Goal: Task Accomplishment & Management: Use online tool/utility

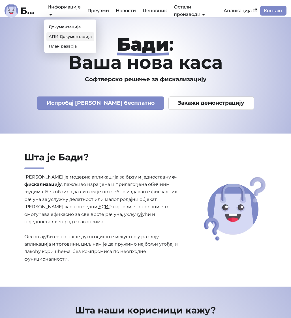
click at [65, 35] on link "АПИ Документација" at bounding box center [70, 36] width 48 height 9
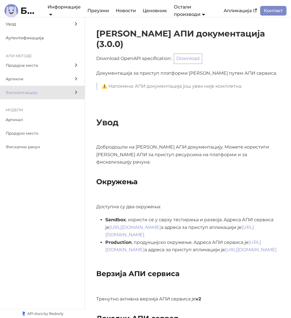
click at [63, 91] on span "Фискализација" at bounding box center [37, 92] width 63 height 7
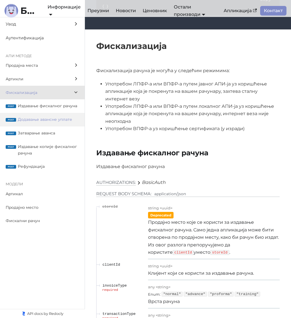
click at [57, 117] on span "Додавање авансне уплате" at bounding box center [48, 119] width 61 height 7
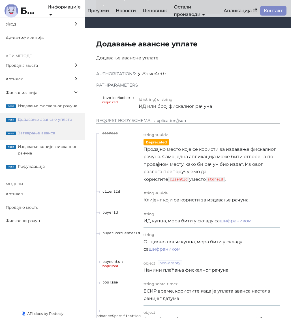
click at [54, 131] on span "Затварање аванса" at bounding box center [48, 133] width 61 height 7
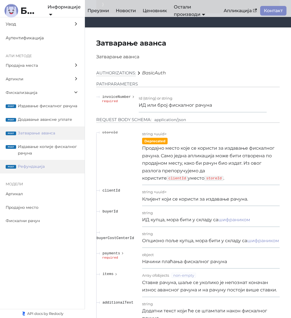
click at [40, 165] on span "Рефундација" at bounding box center [48, 166] width 61 height 7
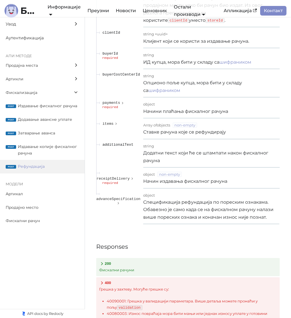
scroll to position [12364, 0]
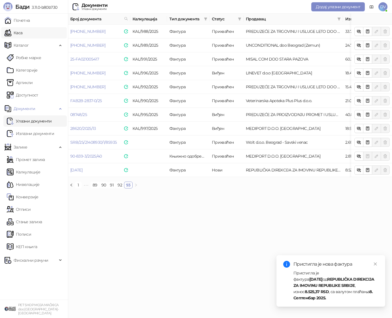
click at [22, 34] on link "Каса" at bounding box center [14, 32] width 18 height 11
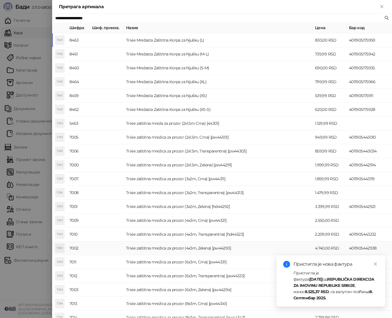
type input "**********"
click at [215, 249] on td "Trixie zaštitna mrežica za prozor (4x3m, Zelena) [pw44293]" at bounding box center [218, 248] width 189 height 14
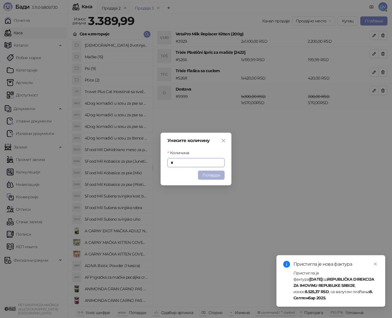
click at [206, 175] on button "Потврди" at bounding box center [211, 175] width 27 height 9
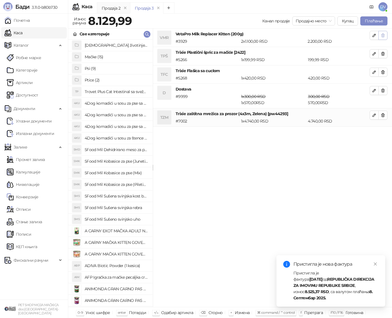
click at [385, 36] on button "button" at bounding box center [382, 35] width 9 height 9
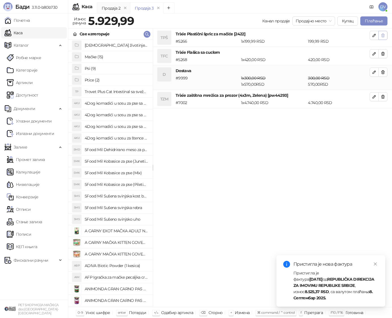
click at [385, 36] on button "button" at bounding box center [382, 35] width 9 height 9
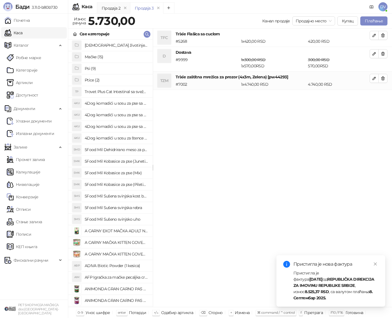
click at [385, 36] on button "button" at bounding box center [382, 35] width 9 height 9
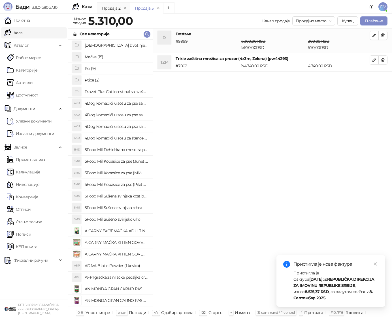
click at [385, 36] on button "button" at bounding box center [382, 35] width 9 height 9
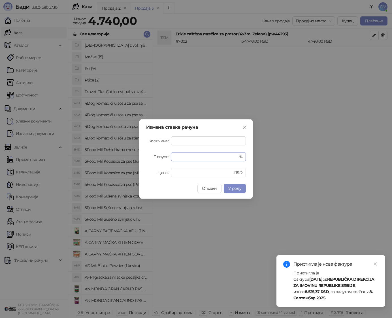
type input "**"
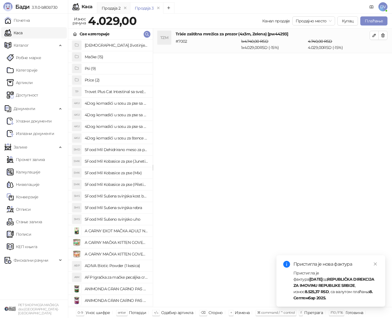
click at [316, 297] on div "Пристигла је фактура [DATE] од REPUBLIČKA DIREKCIJA ZA IMOVINU REPUBLIKE SRBIJE…" at bounding box center [335, 285] width 85 height 31
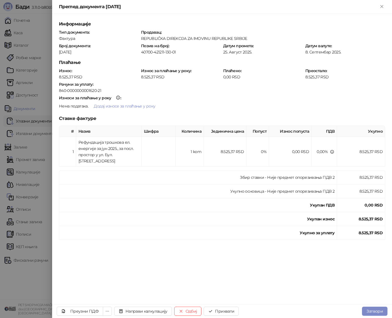
click at [36, 169] on div at bounding box center [196, 159] width 392 height 318
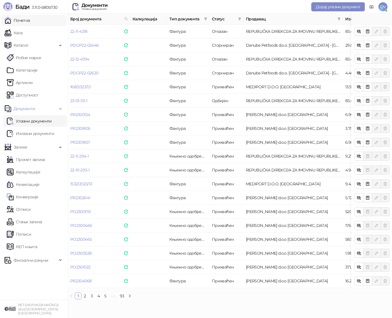
click at [22, 22] on link "Почетна" at bounding box center [17, 20] width 25 height 11
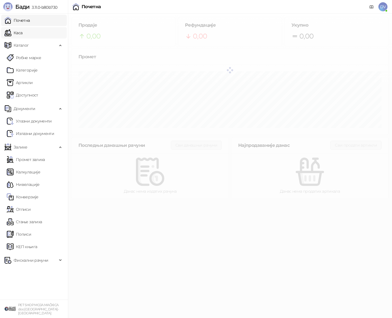
click at [22, 32] on link "Каса" at bounding box center [14, 32] width 18 height 11
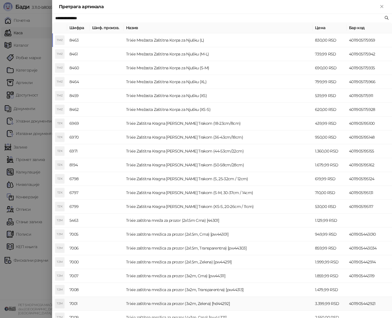
type input "**********"
click at [220, 307] on td "Trixie zaštitna mrežica za prozor (3x2m, Zelena) [hd44292]" at bounding box center [218, 304] width 189 height 14
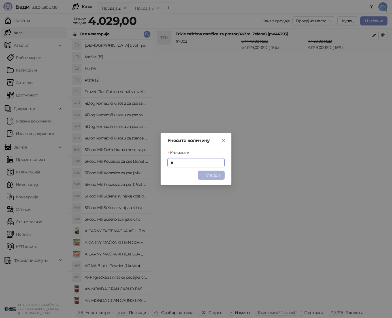
click at [211, 177] on button "Потврди" at bounding box center [211, 175] width 27 height 9
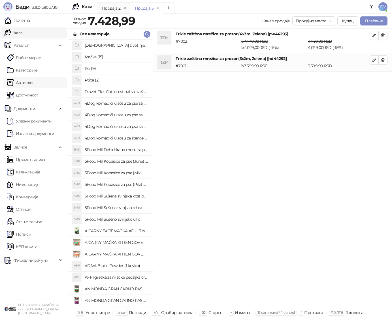
click at [33, 84] on link "Артикли" at bounding box center [20, 82] width 26 height 11
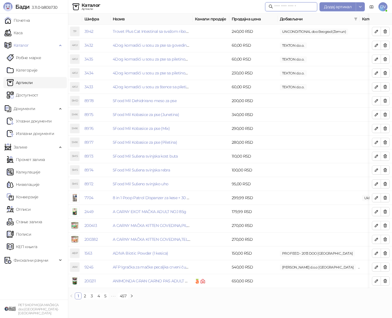
click at [284, 4] on input "text" at bounding box center [294, 7] width 40 height 6
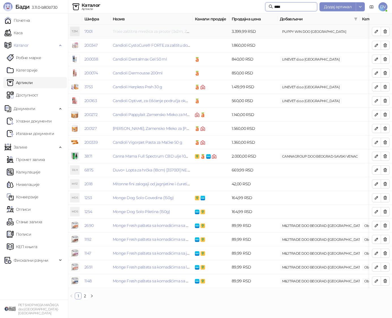
type input "****"
click at [172, 31] on link "Trixie zaštitna mrežica za prozor (3x2m, Zelena) [hd44292]" at bounding box center [165, 31] width 104 height 5
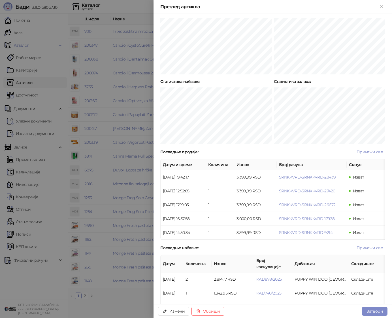
scroll to position [264, 0]
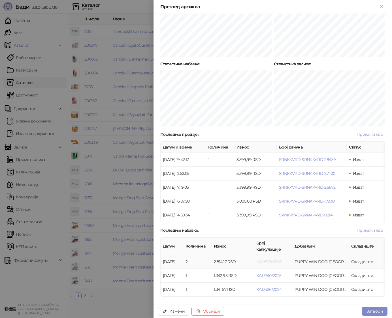
click at [273, 259] on span "KAL/878/2025" at bounding box center [268, 261] width 25 height 5
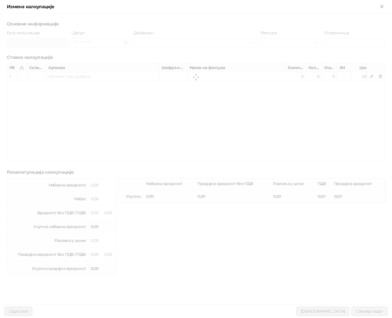
type input "**********"
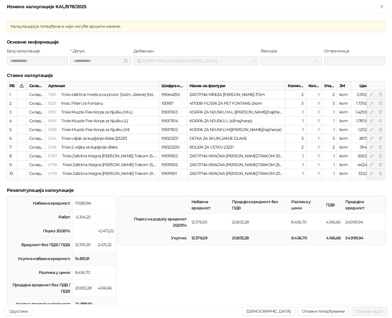
type input "**********"
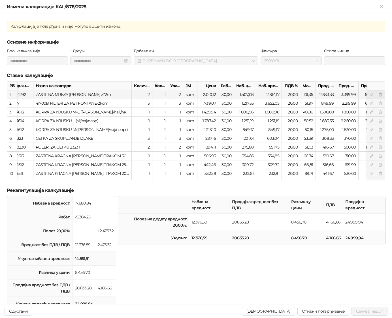
scroll to position [0, 155]
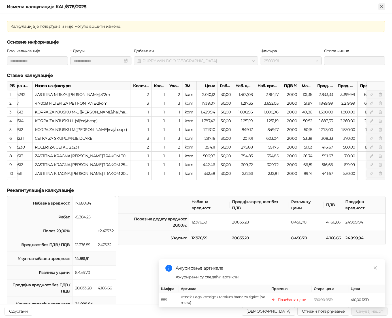
click at [384, 4] on icon "Close" at bounding box center [381, 6] width 5 height 5
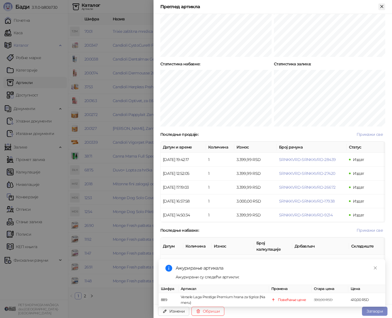
click at [382, 7] on icon "Close" at bounding box center [381, 6] width 5 height 5
